Goal: Task Accomplishment & Management: Use online tool/utility

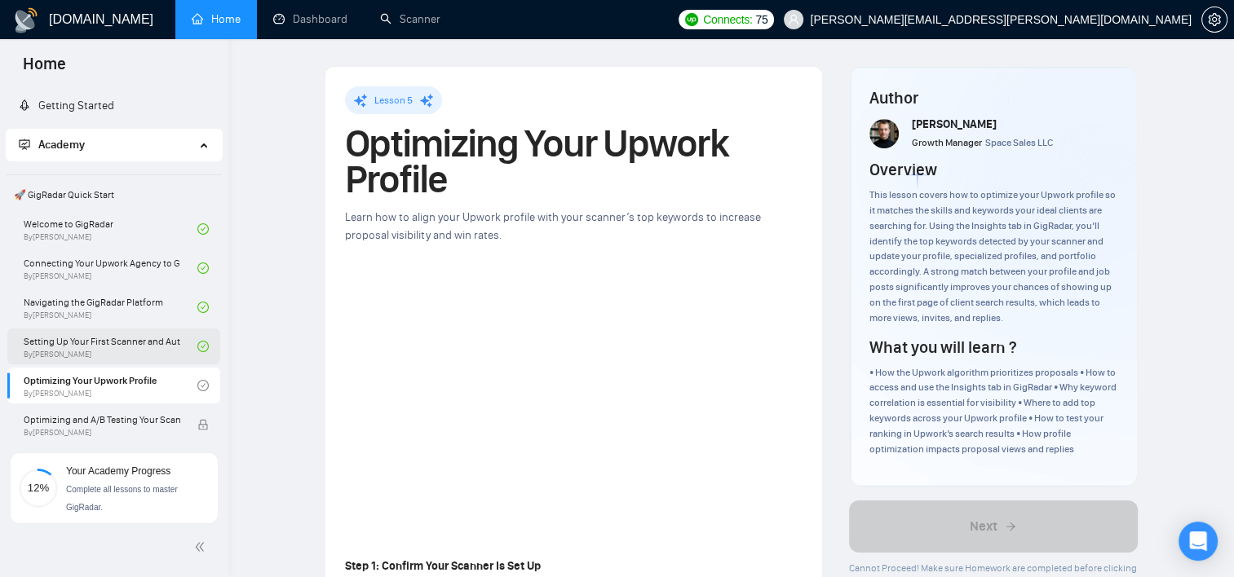
click at [106, 349] on link "Setting Up Your First Scanner and Auto-Bidder By [PERSON_NAME]" at bounding box center [111, 347] width 174 height 36
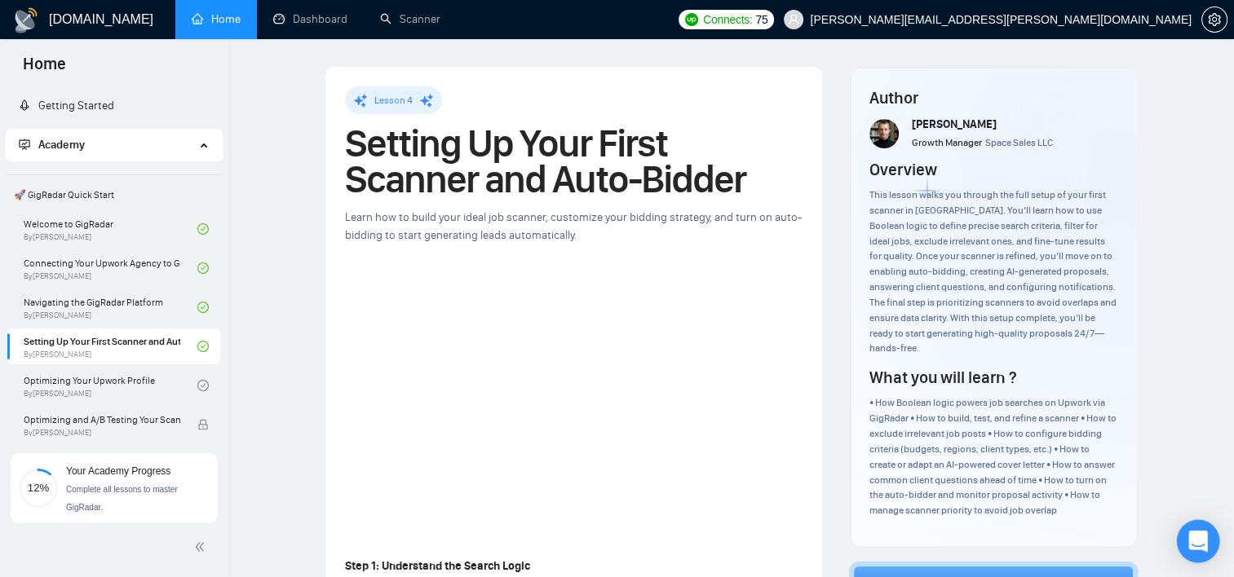
click at [1194, 545] on icon "Open Intercom Messenger" at bounding box center [1197, 541] width 21 height 21
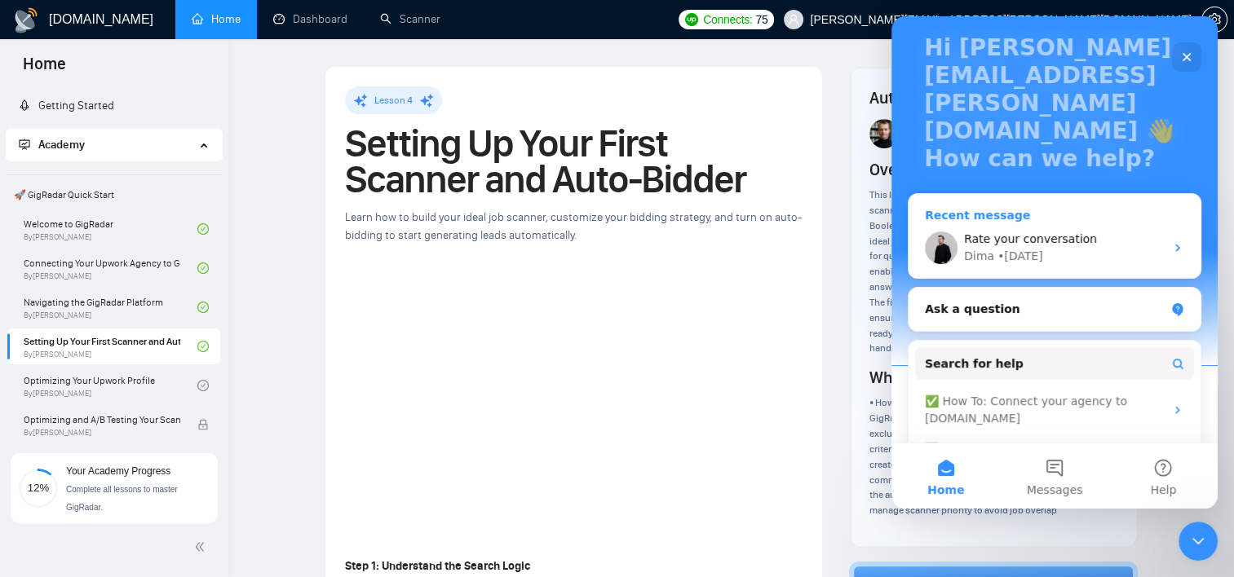
scroll to position [163, 0]
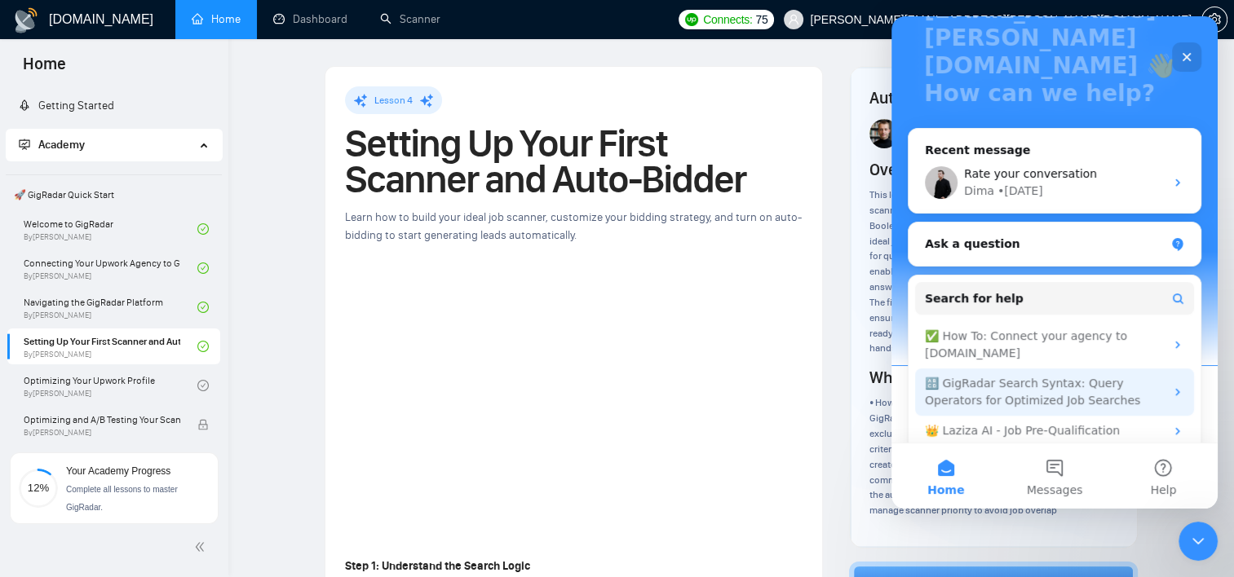
click at [1080, 375] on div "🔠 GigRadar Search Syntax: Query Operators for Optimized Job Searches" at bounding box center [1045, 392] width 240 height 34
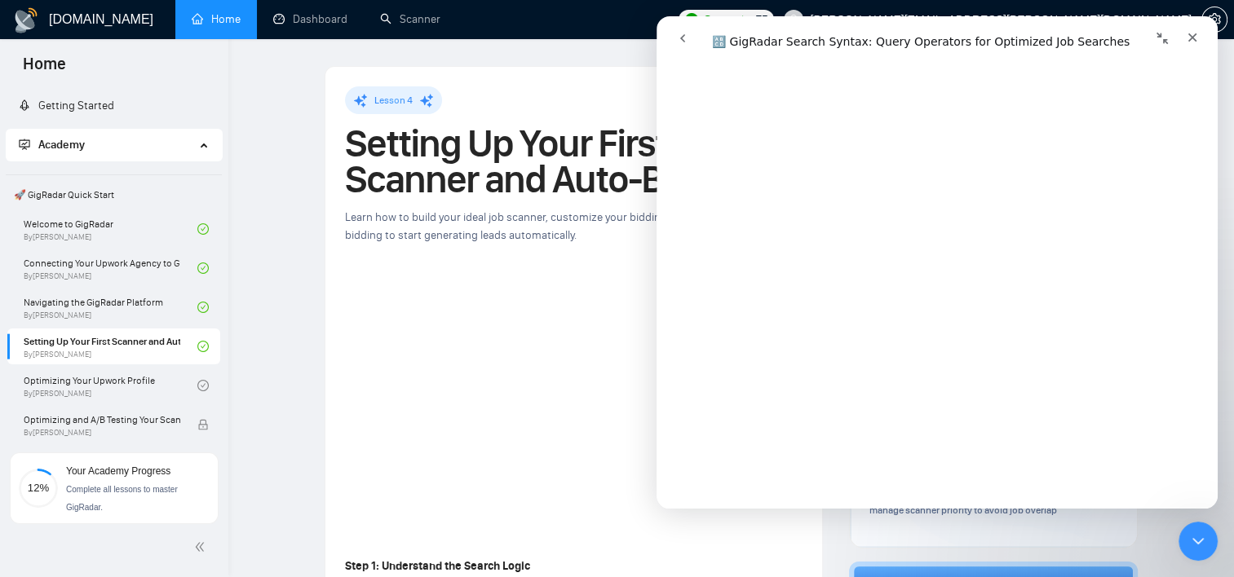
scroll to position [4730, 0]
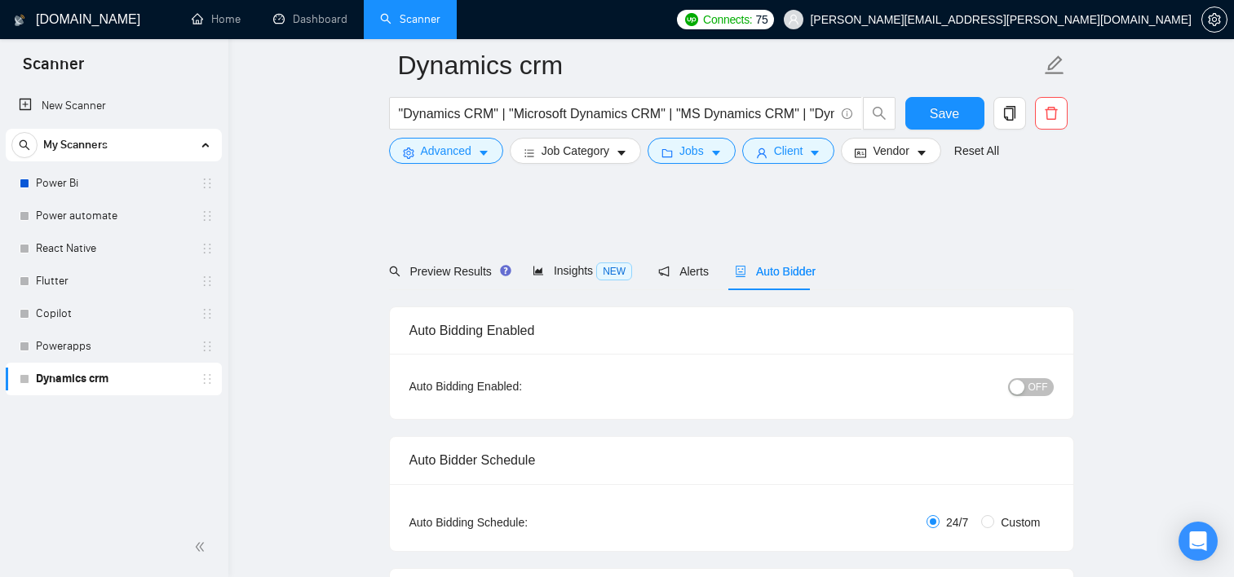
scroll to position [127, 0]
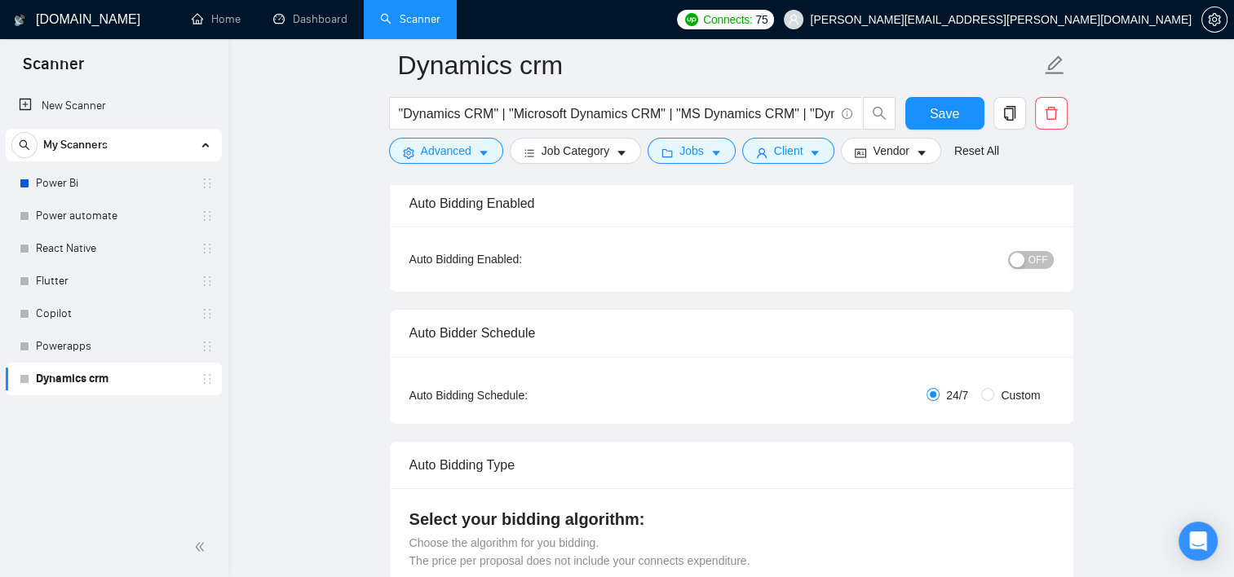
click at [68, 147] on span "My Scanners" at bounding box center [75, 145] width 64 height 33
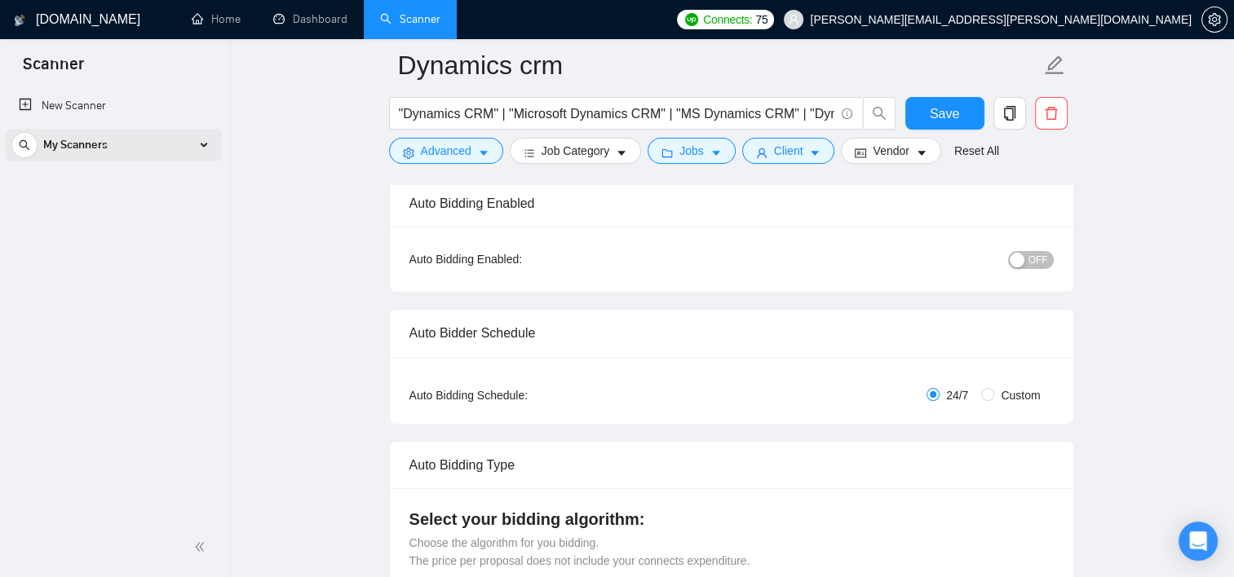
click at [68, 147] on span "My Scanners" at bounding box center [75, 145] width 64 height 33
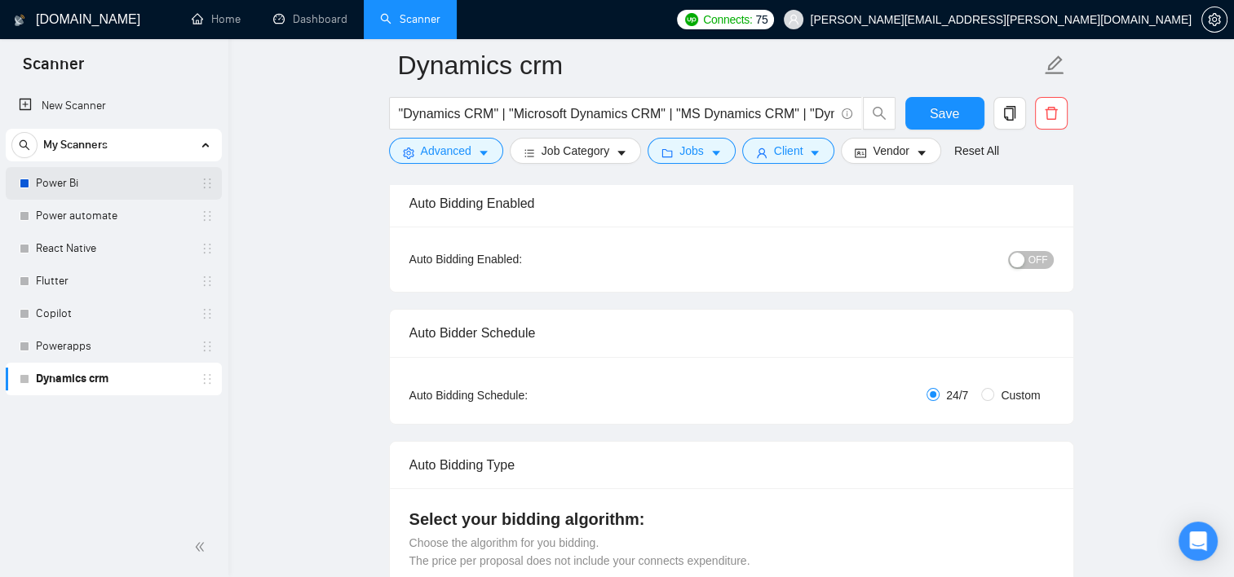
click at [56, 187] on link "Power Bi" at bounding box center [113, 183] width 155 height 33
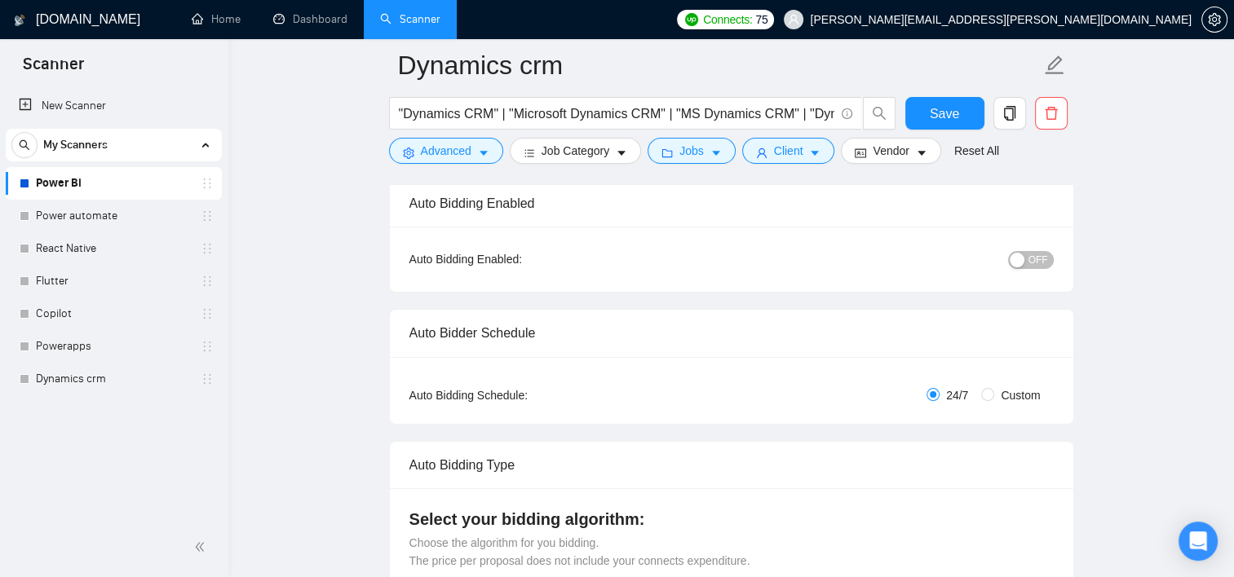
scroll to position [18, 0]
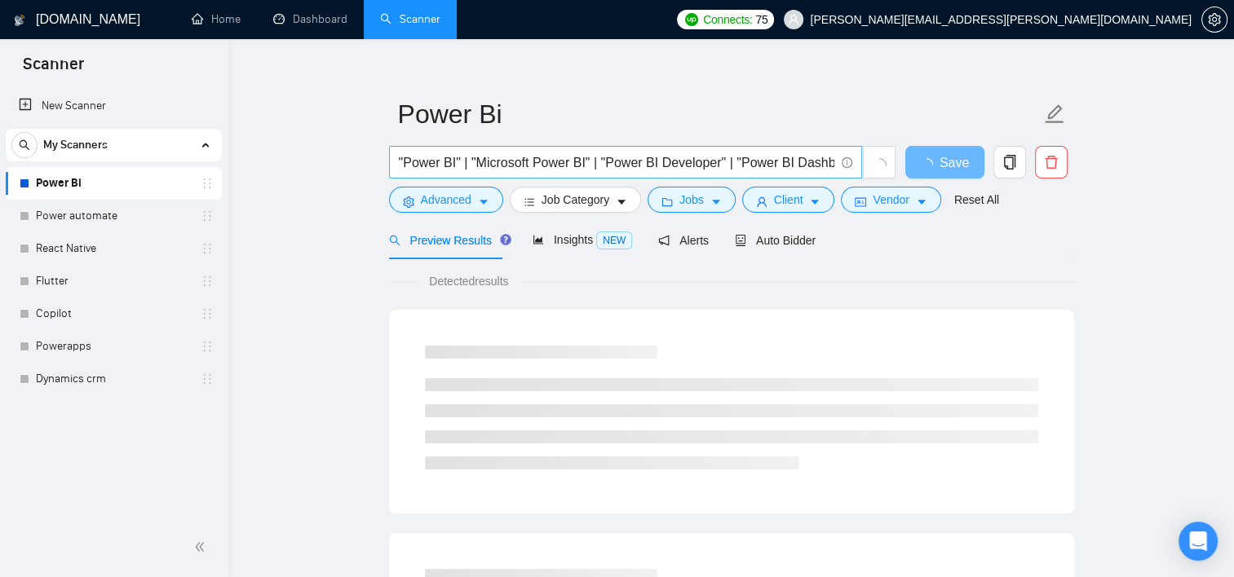
click at [453, 165] on input ""Power BI" | "Microsoft Power BI" | "Power BI Developer" | "Power BI Dashboard"…" at bounding box center [616, 162] width 435 height 20
click at [427, 162] on input ""Power BI" | "Microsoft Power BI" | "Power BI Developer" | "Power BI Dashboard"…" at bounding box center [616, 162] width 435 height 20
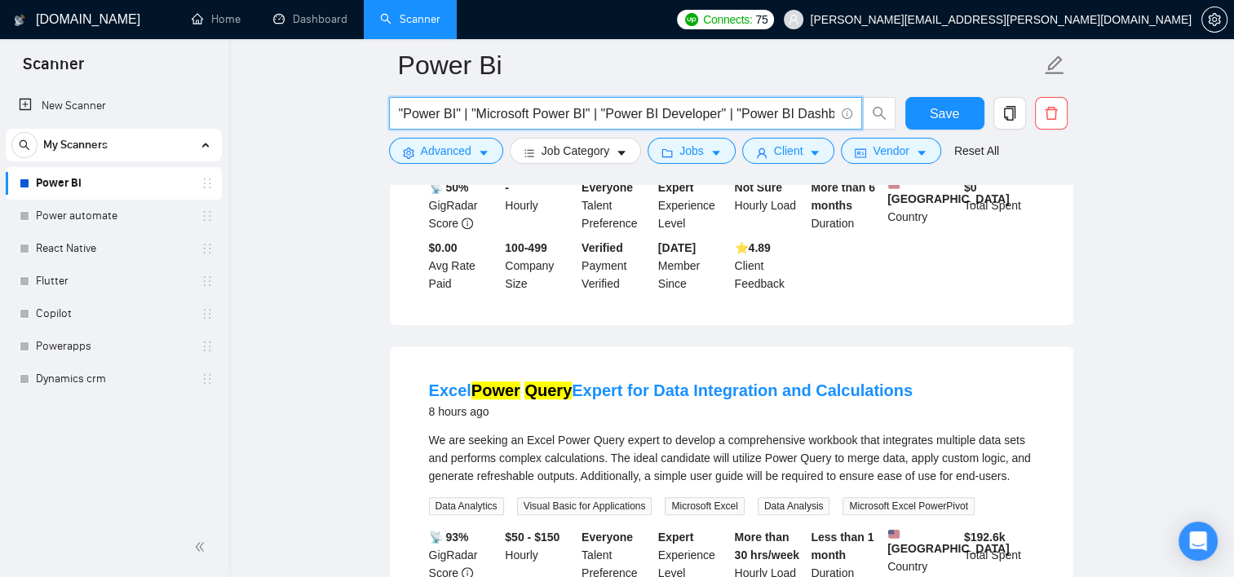
scroll to position [897, 0]
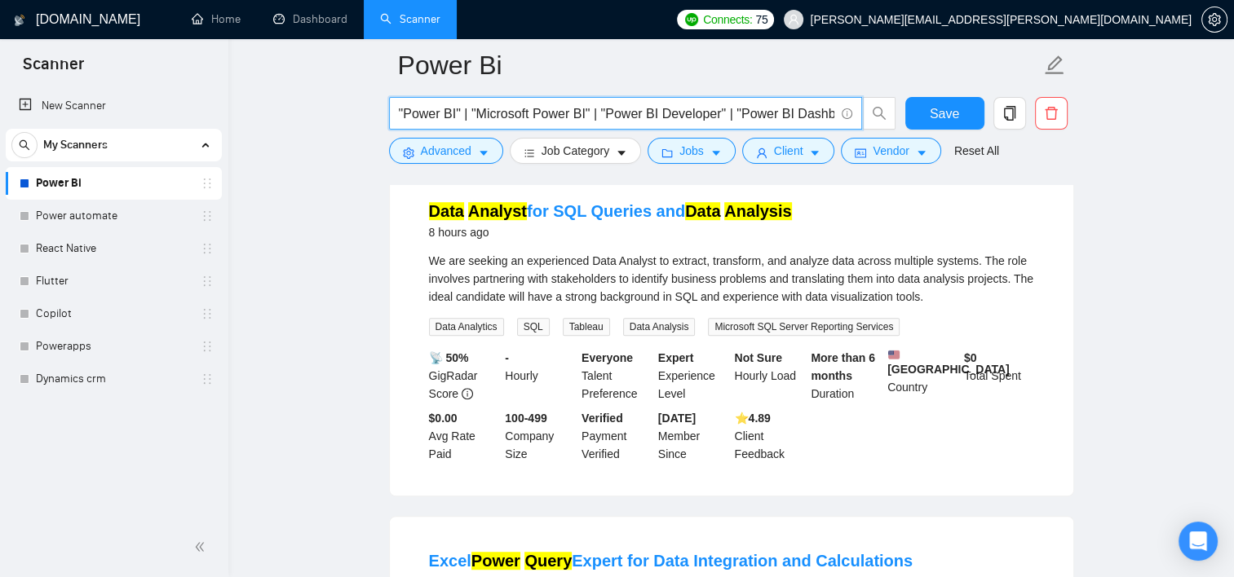
click at [785, 111] on input ""Power BI" | "Microsoft Power BI" | "Power BI Developer" | "Power BI Dashboard"…" at bounding box center [616, 114] width 435 height 20
drag, startPoint x: 587, startPoint y: 111, endPoint x: 699, endPoint y: 114, distance: 111.8
click at [699, 114] on input ""Power BI" | "Microsoft Power BI" | "Power BI Developer" | "Power BI Dashboard"…" at bounding box center [616, 114] width 435 height 20
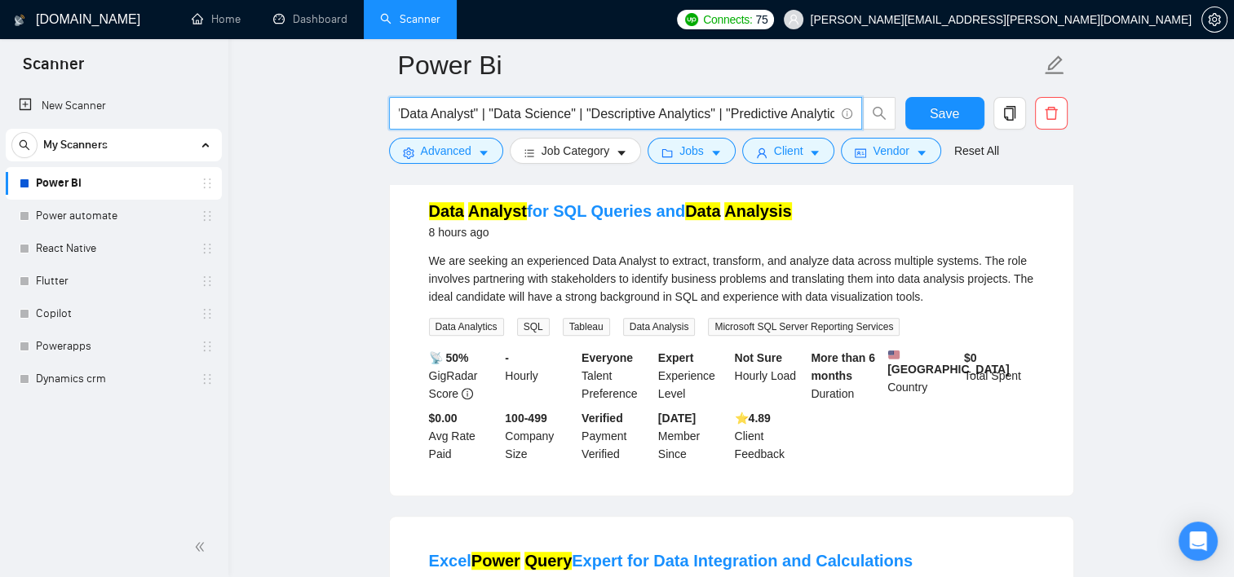
drag, startPoint x: 671, startPoint y: 114, endPoint x: 793, endPoint y: 108, distance: 121.6
click at [793, 108] on input ""Power BI" | "Microsoft Power BI" | "Power BI Developer" | "Power BI Dashboard"…" at bounding box center [616, 114] width 435 height 20
click at [784, 113] on input ""Power BI" | "Microsoft Power BI" | "Power BI Developer" | "Power BI Dashboard"…" at bounding box center [616, 114] width 435 height 20
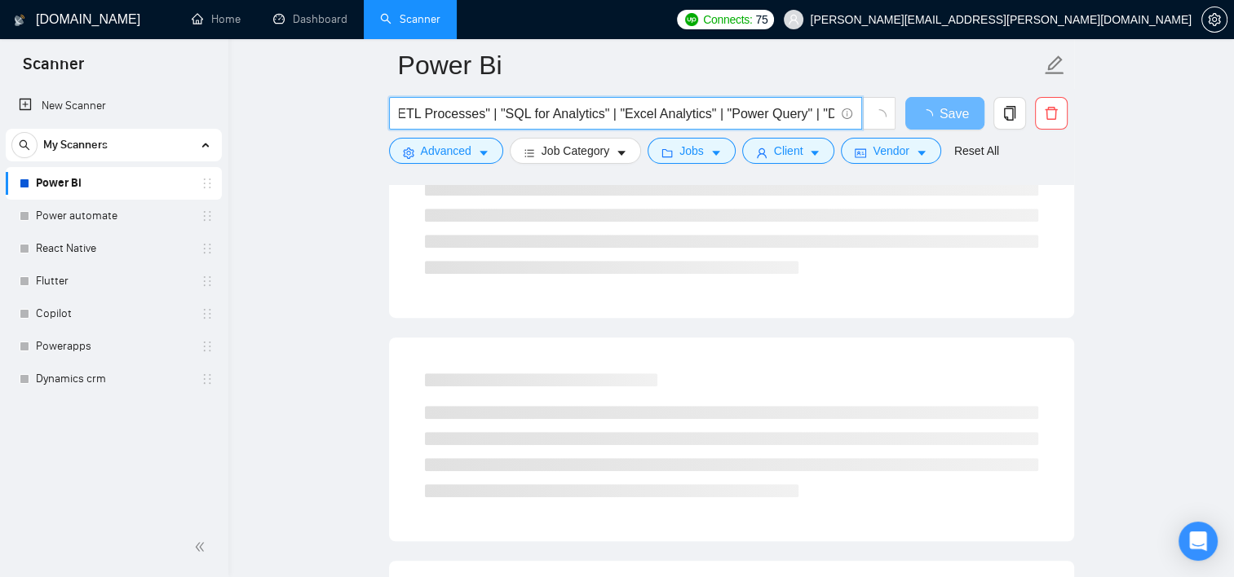
scroll to position [0, 3058]
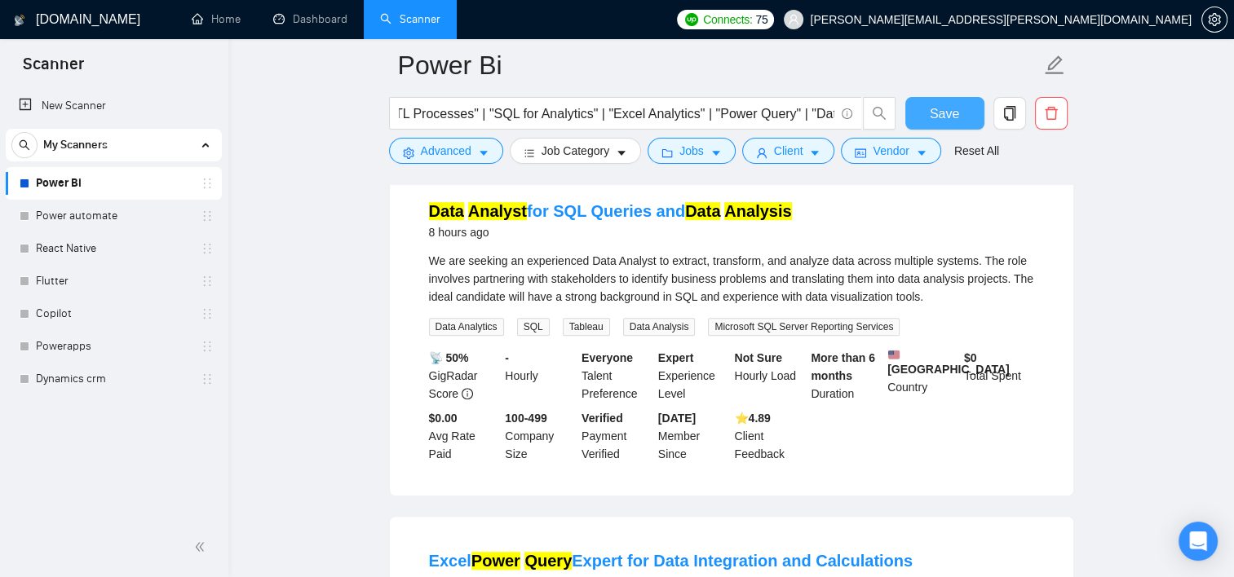
click at [973, 108] on button "Save" at bounding box center [944, 113] width 79 height 33
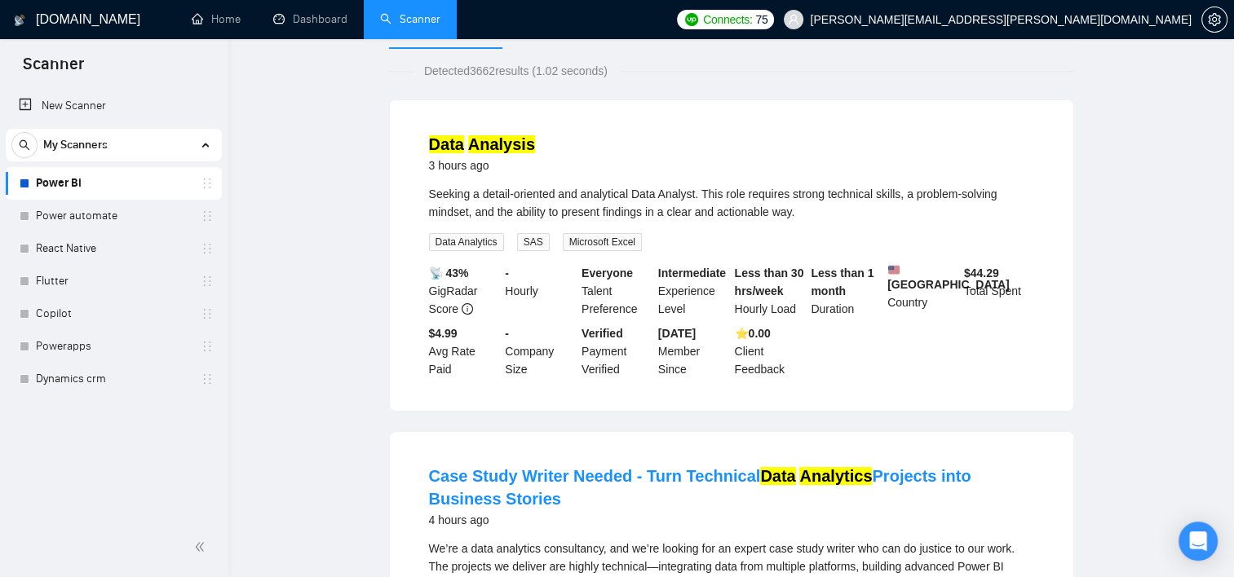
scroll to position [0, 0]
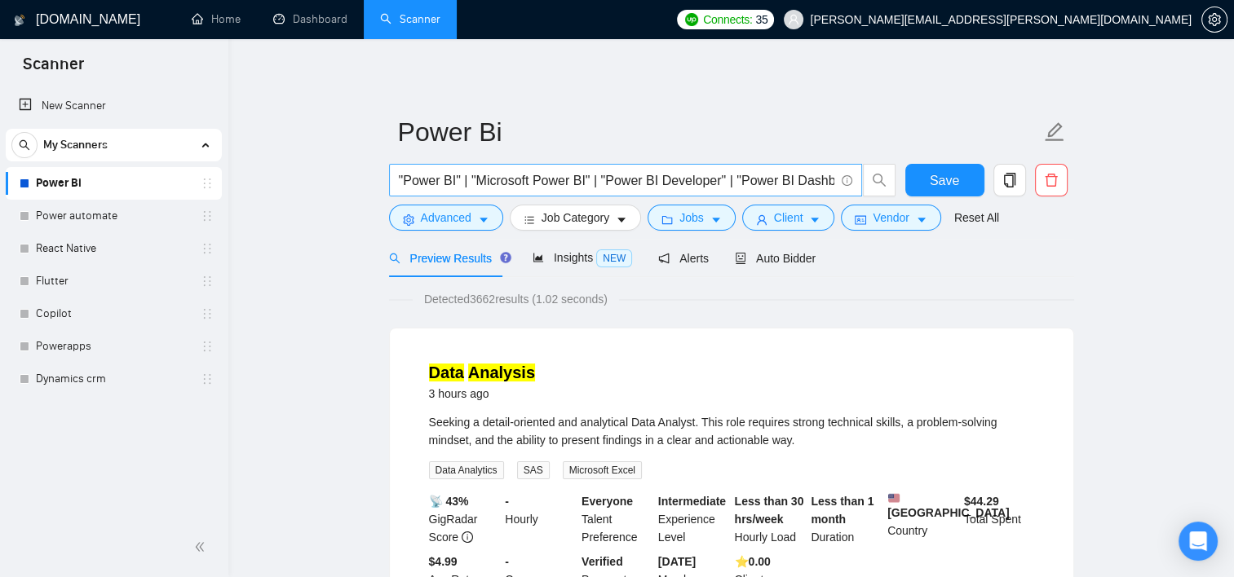
click at [401, 186] on input ""Power BI" | "Microsoft Power BI" | "Power BI Developer" | "Power BI Dashboard"…" at bounding box center [616, 180] width 435 height 20
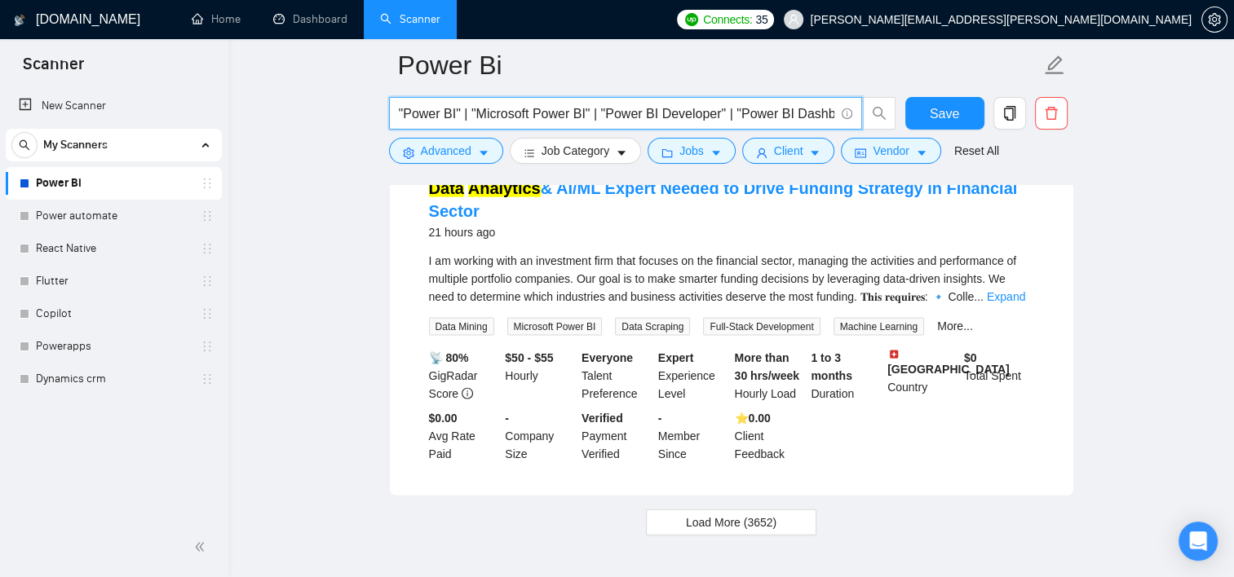
scroll to position [3504, 0]
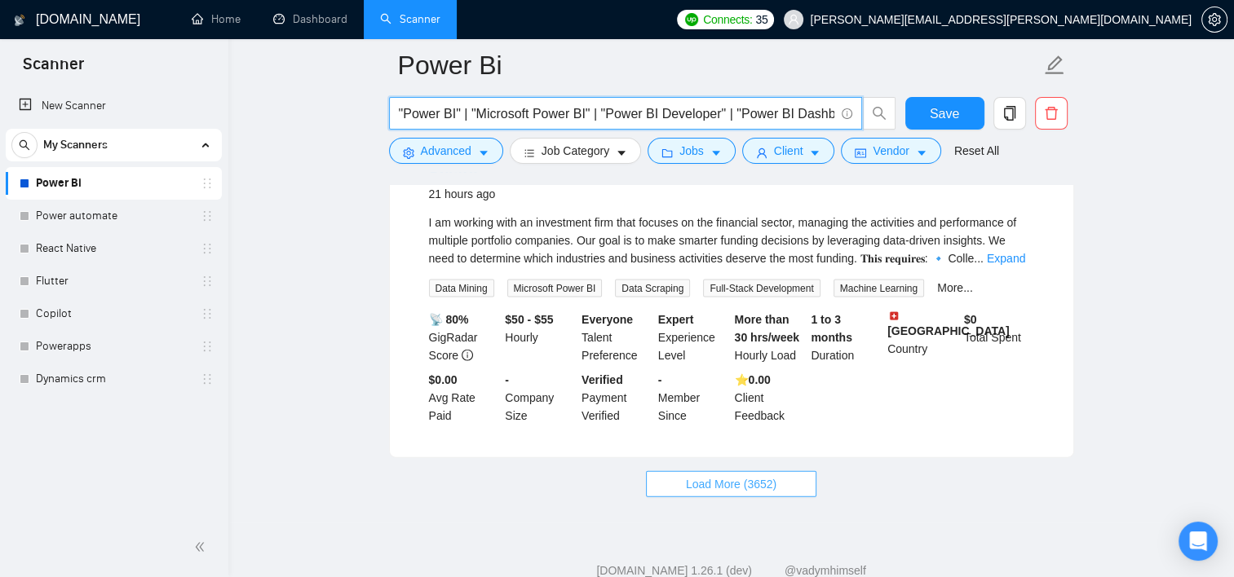
click at [711, 475] on span "Load More (3652)" at bounding box center [731, 484] width 91 height 18
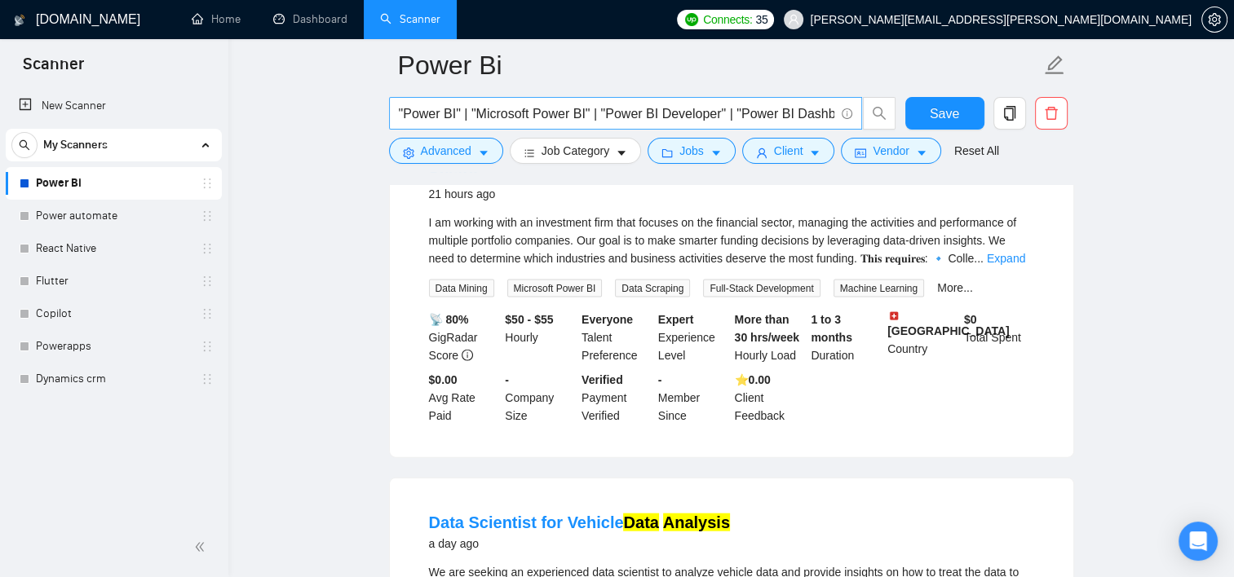
click at [803, 108] on input ""Power BI" | "Microsoft Power BI" | "Power BI Developer" | "Power BI Dashboard"…" at bounding box center [616, 114] width 435 height 20
click at [550, 111] on input ""Power BI" | "Microsoft Power BI" | "Power BI Developer" | "Power BI Dashboard"…" at bounding box center [616, 114] width 435 height 20
drag, startPoint x: 571, startPoint y: 109, endPoint x: 700, endPoint y: 108, distance: 128.8
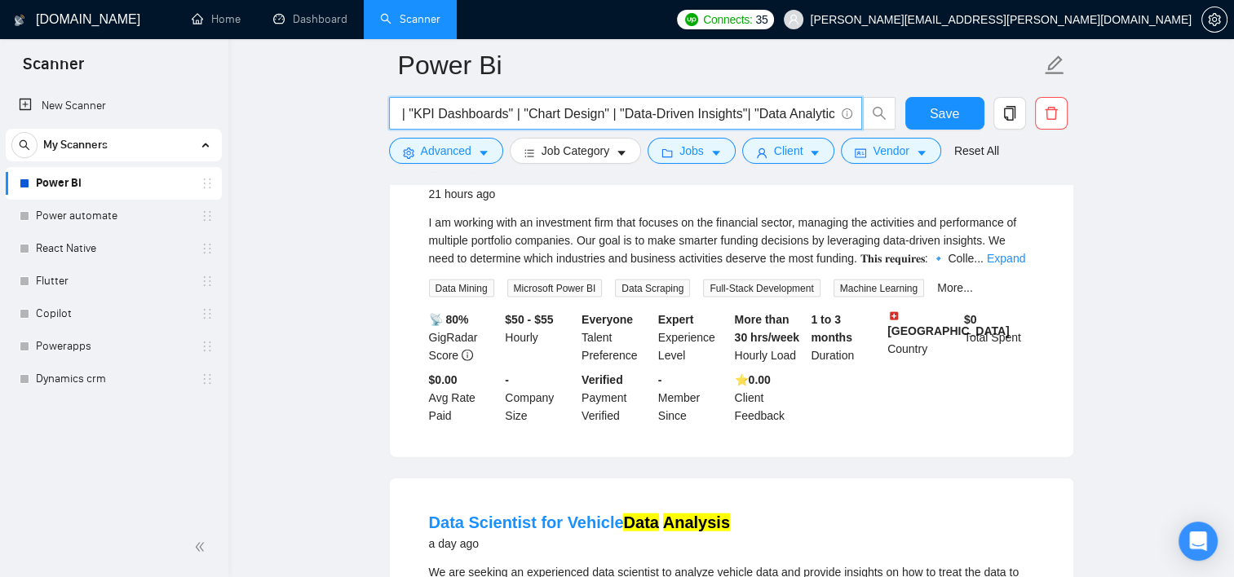
click at [700, 108] on input ""Power BI" | "Microsoft Power BI" | "Power BI Developer" | "Power BI Dashboard"…" at bounding box center [616, 114] width 435 height 20
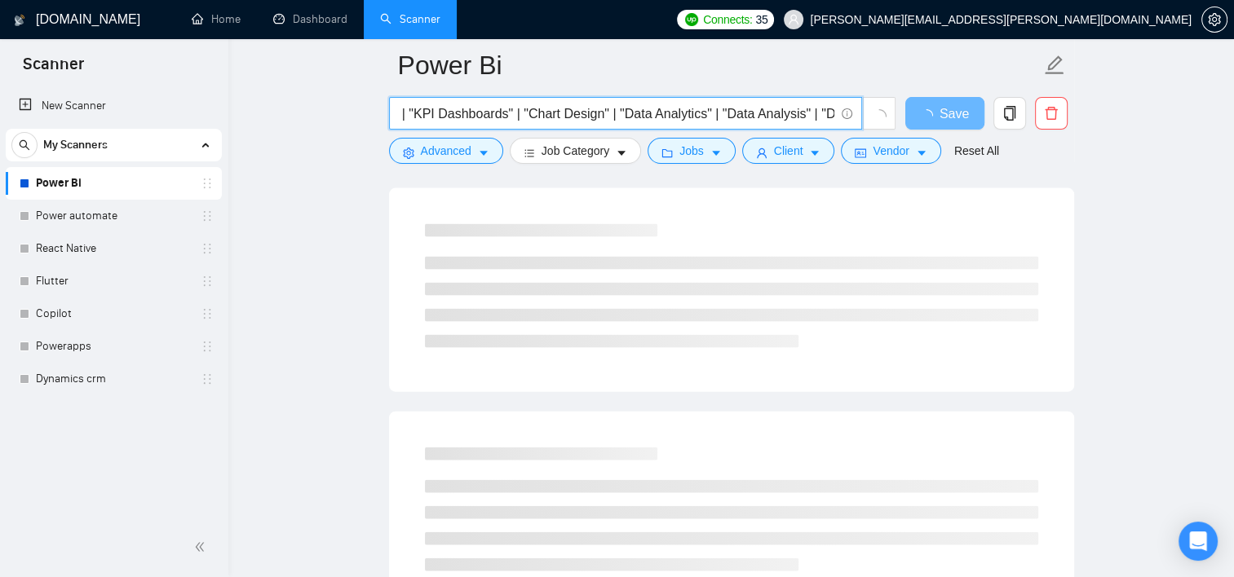
click at [722, 121] on input ""Power BI" | "Microsoft Power BI" | "Power BI Developer" | "Power BI Dashboard"…" at bounding box center [616, 114] width 435 height 20
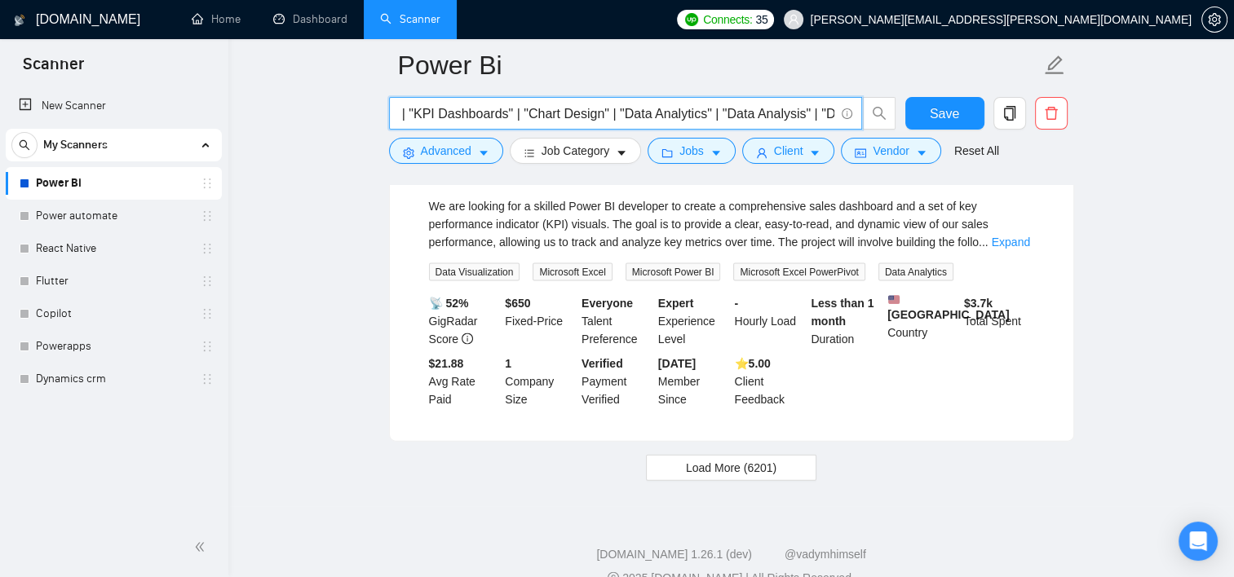
drag, startPoint x: 674, startPoint y: 111, endPoint x: 763, endPoint y: 113, distance: 89.7
click at [763, 113] on input ""Power BI" | "Microsoft Power BI" | "Power BI Developer" | "Power BI Dashboard"…" at bounding box center [616, 114] width 435 height 20
drag, startPoint x: 758, startPoint y: 111, endPoint x: 673, endPoint y: 116, distance: 84.9
click at [673, 116] on input ""Power BI" | "Microsoft Power BI" | "Power BI Developer" | "Power BI Dashboard"…" at bounding box center [616, 114] width 435 height 20
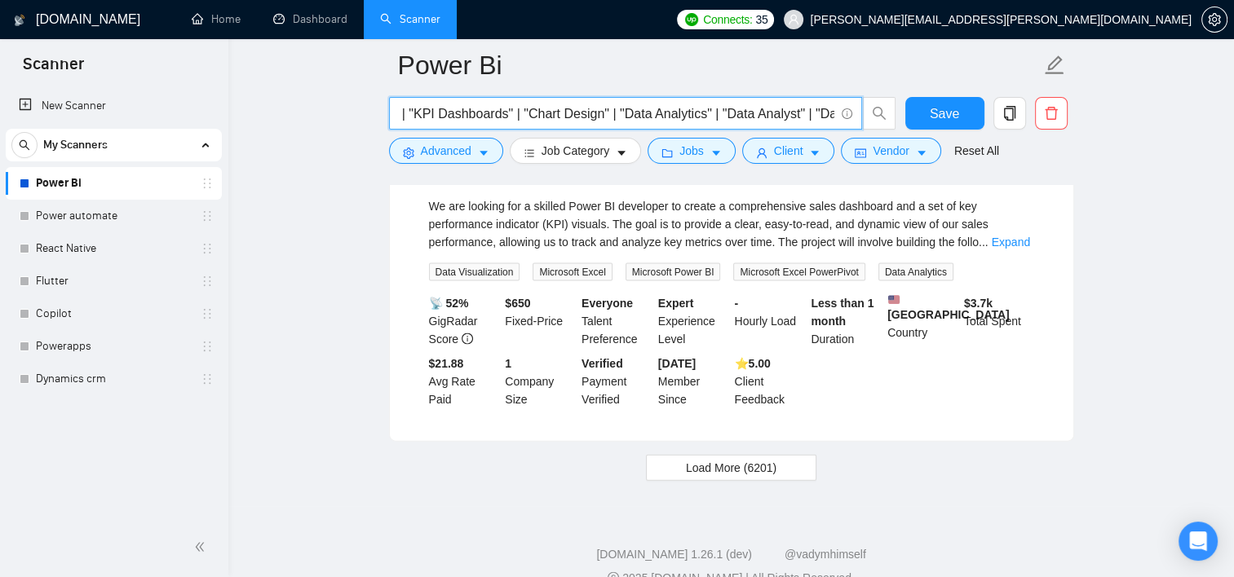
click at [706, 118] on input ""Power BI" | "Microsoft Power BI" | "Power BI Developer" | "Power BI Dashboard"…" at bounding box center [616, 114] width 435 height 20
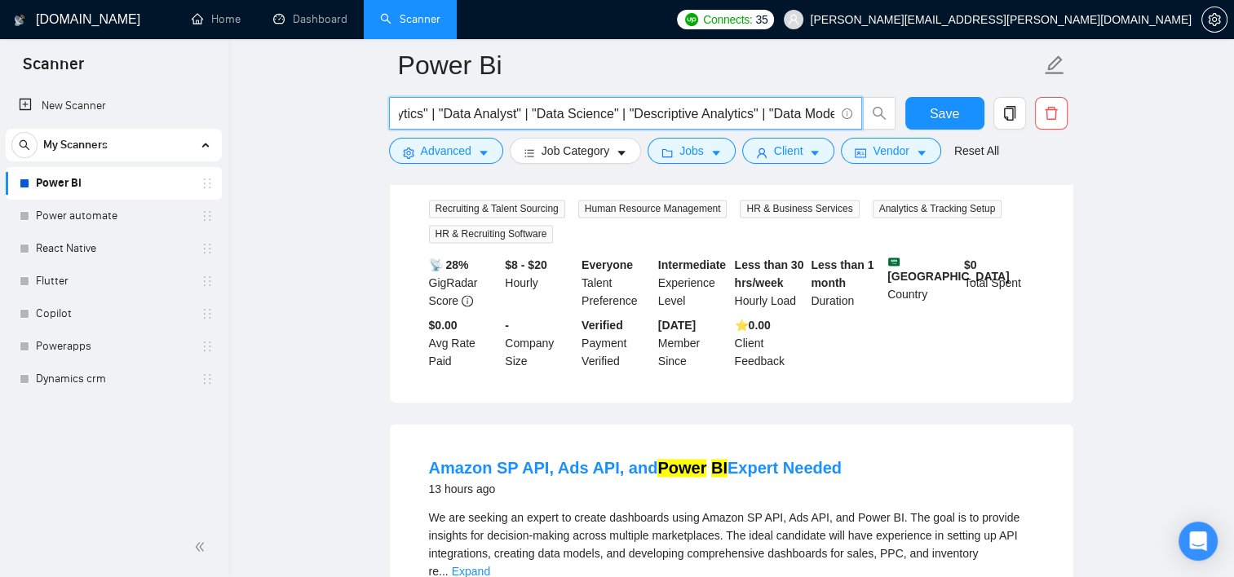
scroll to position [0, 2339]
drag, startPoint x: 567, startPoint y: 108, endPoint x: 699, endPoint y: 121, distance: 132.8
click at [699, 121] on input ""Power BI" | "Microsoft Power BI" | "Power BI Developer" | "Power BI Dashboard"…" at bounding box center [616, 114] width 435 height 20
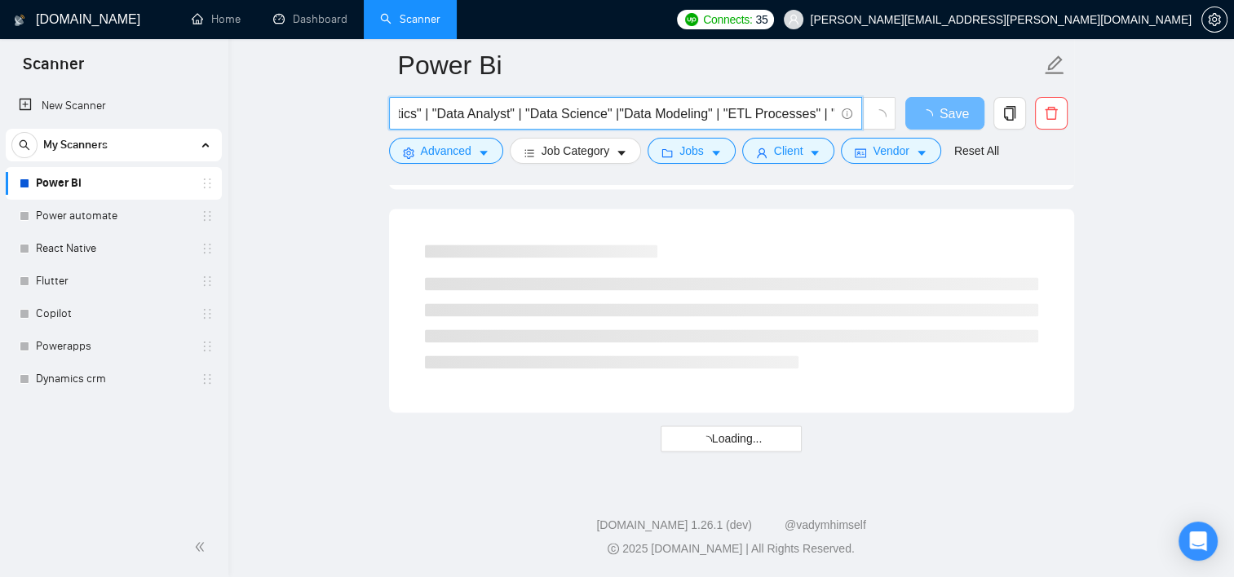
drag, startPoint x: 672, startPoint y: 111, endPoint x: 711, endPoint y: 114, distance: 39.3
click at [709, 114] on input ""Power BI" | "Microsoft Power BI" | "Power BI Developer" | "Power BI Dashboard"…" at bounding box center [616, 114] width 435 height 20
drag, startPoint x: 711, startPoint y: 114, endPoint x: 734, endPoint y: 114, distance: 22.8
click at [718, 114] on input ""Power BI" | "Microsoft Power BI" | "Power BI Developer" | "Power BI Dashboard"…" at bounding box center [616, 114] width 435 height 20
click at [731, 114] on input ""Power BI" | "Microsoft Power BI" | "Power BI Developer" | "Power BI Dashboard"…" at bounding box center [616, 114] width 435 height 20
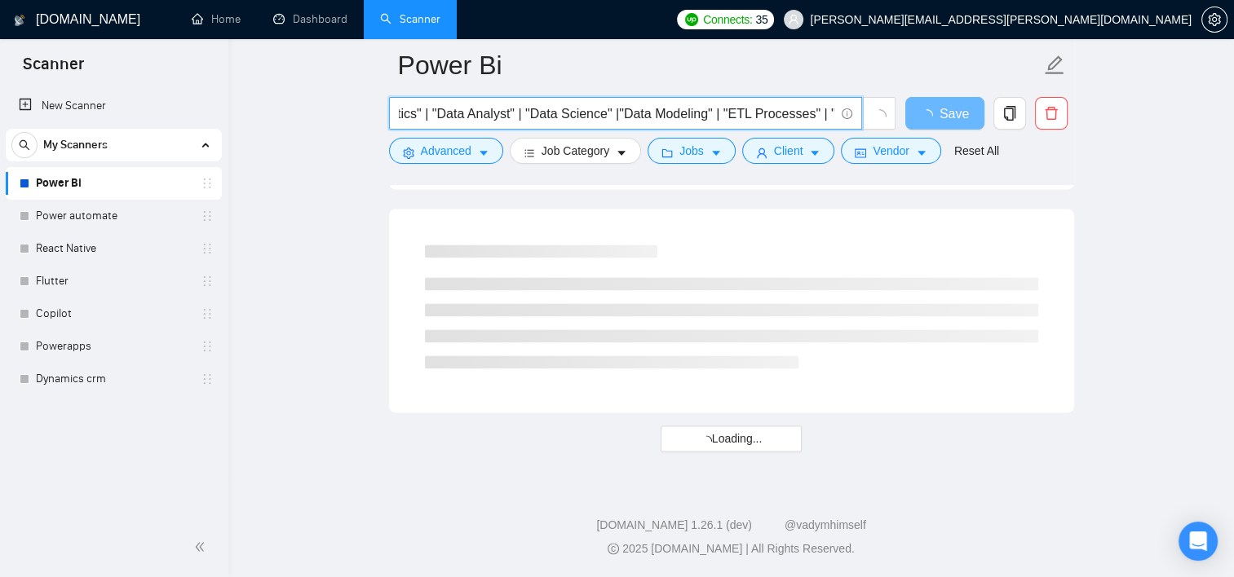
click at [754, 109] on input ""Power BI" | "Microsoft Power BI" | "Power BI Developer" | "Power BI Dashboard"…" at bounding box center [616, 114] width 435 height 20
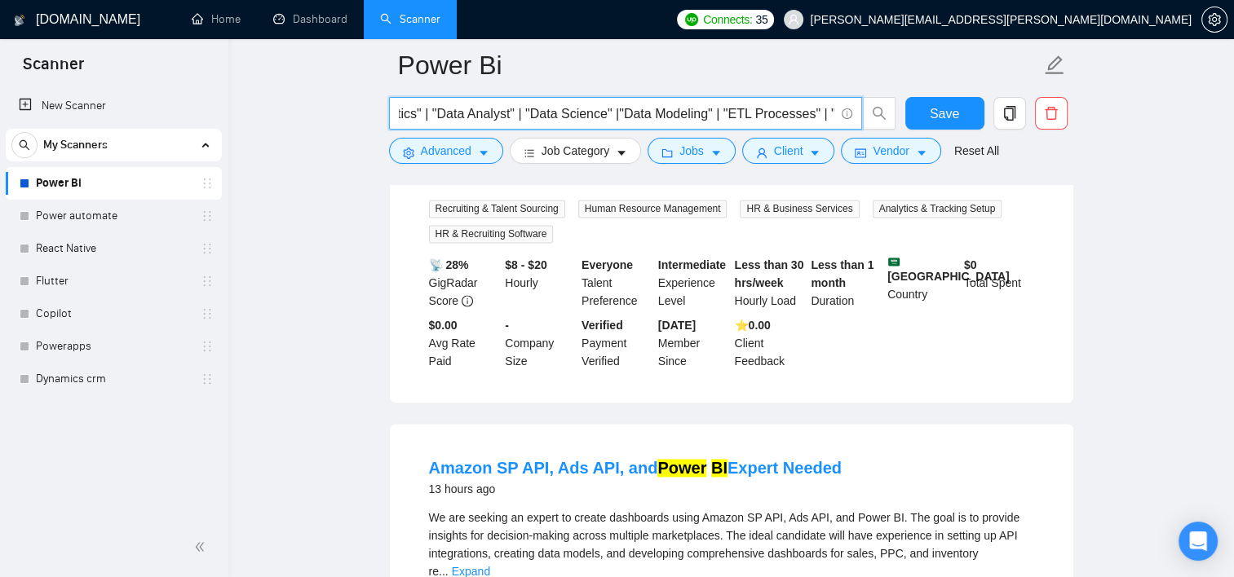
drag, startPoint x: 763, startPoint y: 114, endPoint x: 673, endPoint y: 111, distance: 90.6
click at [673, 111] on input ""Power BI" | "Microsoft Power BI" | "Power BI Developer" | "Power BI Dashboard"…" at bounding box center [616, 114] width 435 height 20
click at [922, 109] on button "Save" at bounding box center [944, 113] width 79 height 33
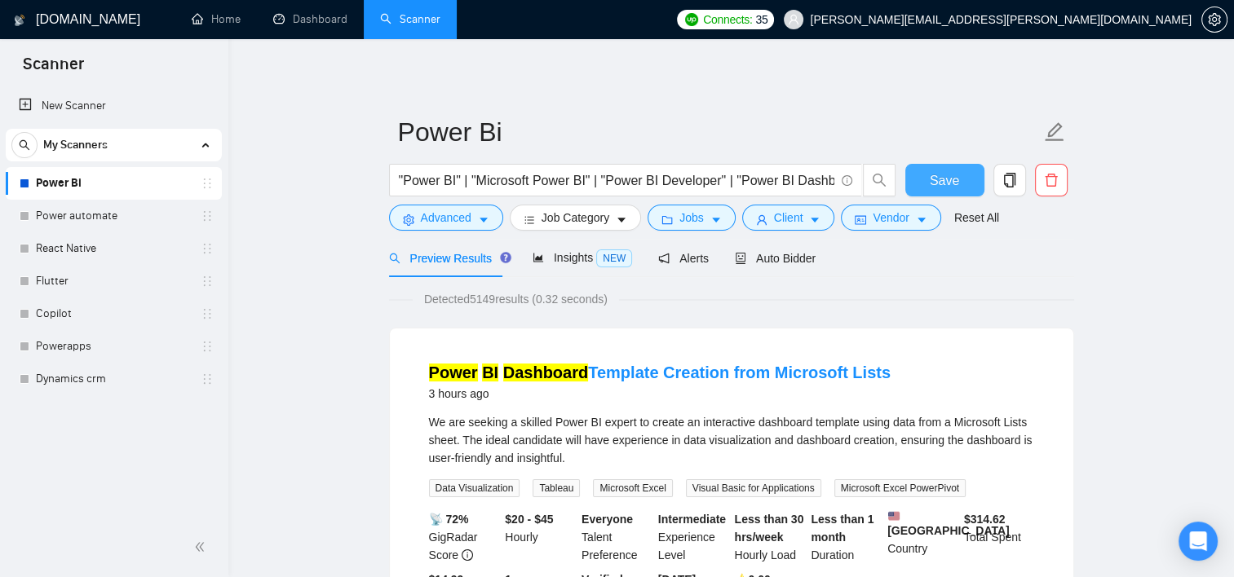
click at [959, 176] on button "Save" at bounding box center [944, 180] width 79 height 33
click at [787, 171] on input ""Power BI" | "Microsoft Power BI" | "Power BI Developer" | "Power BI Dashboard"…" at bounding box center [616, 180] width 435 height 20
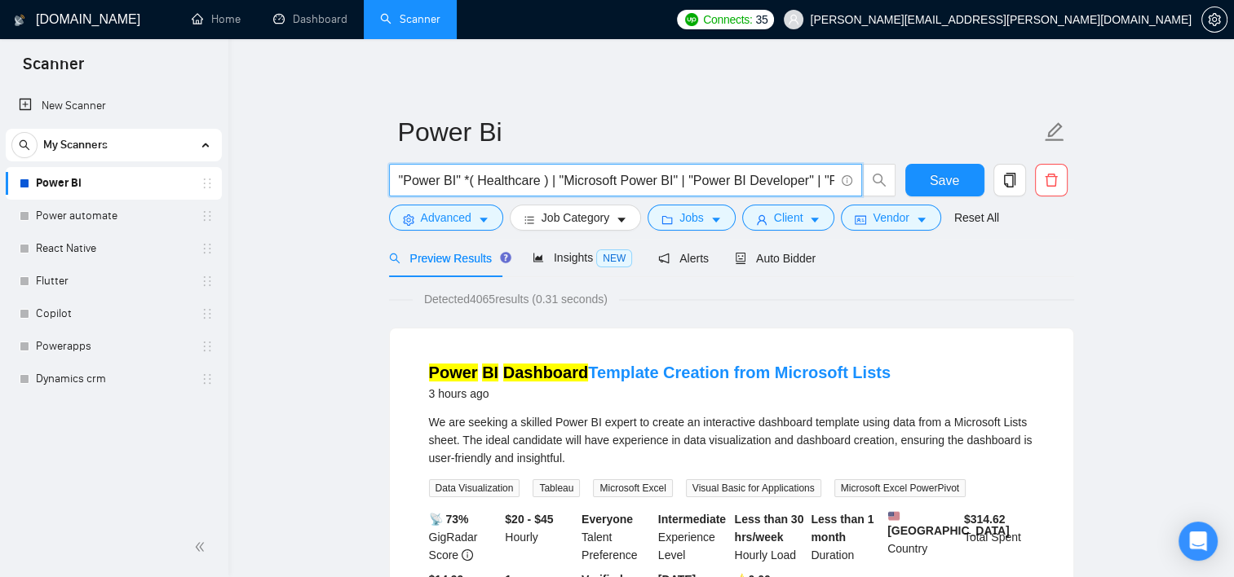
click at [531, 183] on input ""Power BI" *( Healthcare ) | "Microsoft Power BI" | "Power BI Developer" | "Pow…" at bounding box center [616, 180] width 435 height 20
click at [934, 180] on span "Save" at bounding box center [944, 180] width 29 height 20
click at [740, 183] on input ""Power BI" *( Healthcare| Realestate ) | "Microsoft Power BI" | "Power BI Devel…" at bounding box center [616, 180] width 435 height 20
drag, startPoint x: 630, startPoint y: 178, endPoint x: 747, endPoint y: 184, distance: 117.6
click at [747, 184] on input "("Power BI" | *( Healthcare| Realestate ) | "Microsoft Power BI" | "Power BI De…" at bounding box center [616, 180] width 435 height 20
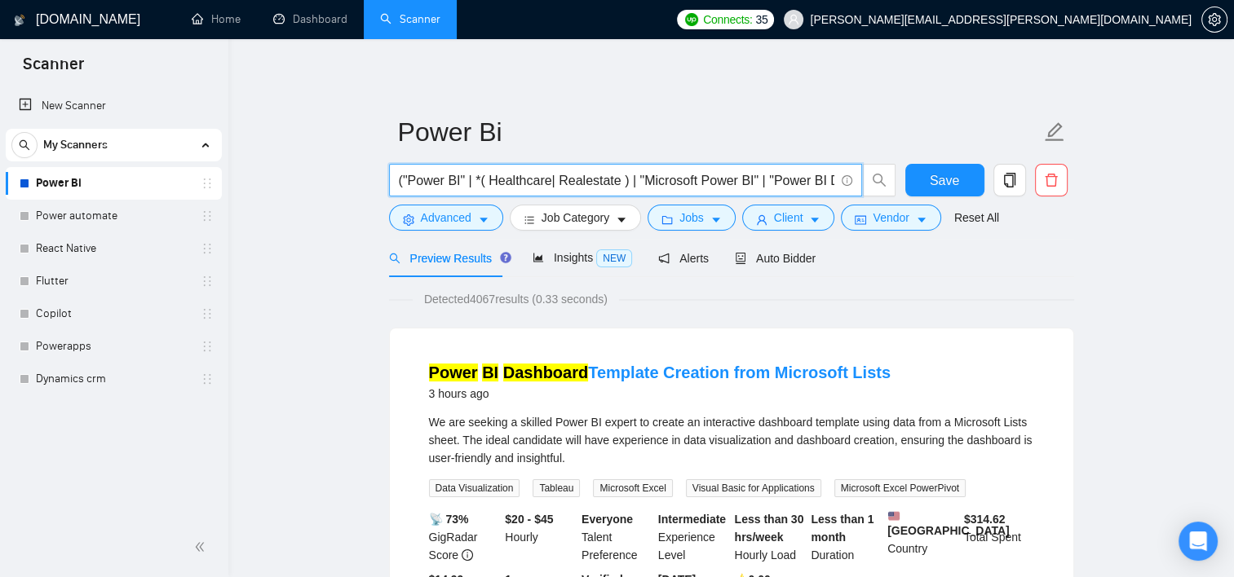
click at [469, 179] on input "("Power BI" | *( Healthcare| Realestate ) | "Microsoft Power BI" | "Power BI De…" at bounding box center [616, 180] width 435 height 20
paste input ""Microsoft Power BI""
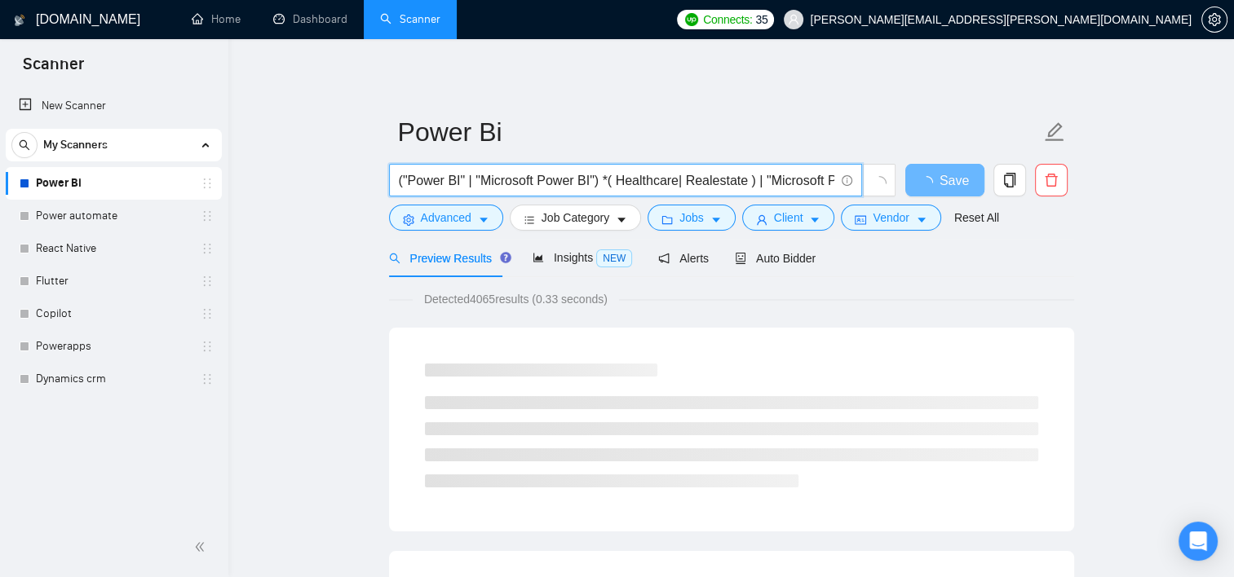
type input "("Power BI" | "Microsoft Power BI") *( Healthcare| Realestate ) | "Microsoft Po…"
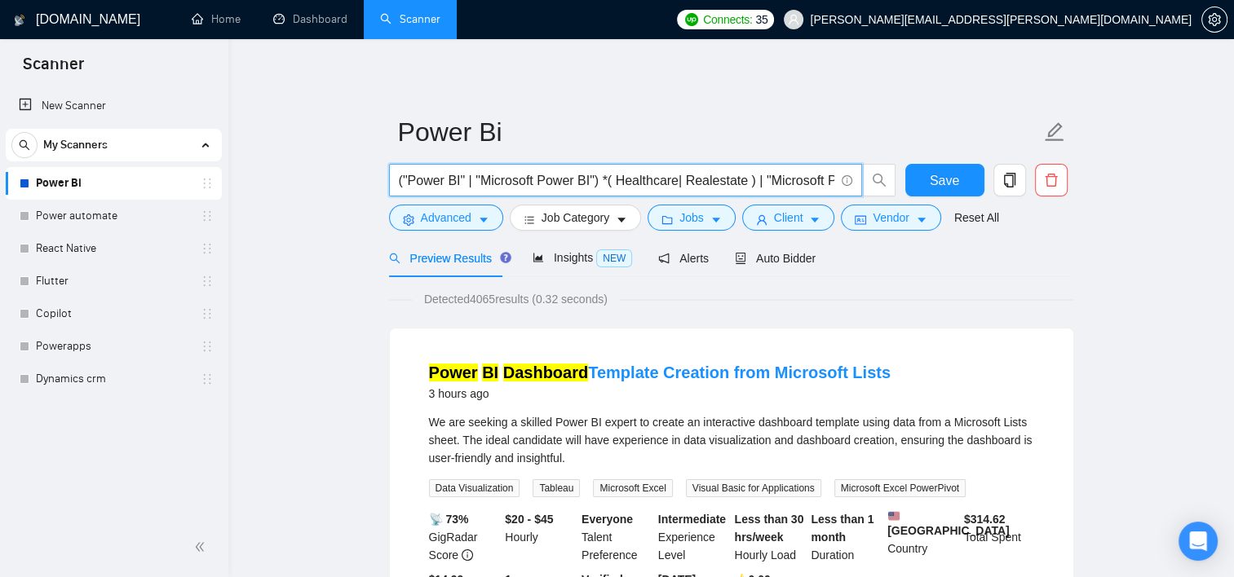
click at [457, 178] on input "("Power BI" | "Microsoft Power BI") *( Healthcare| Realestate ) | "Microsoft Po…" at bounding box center [616, 180] width 435 height 20
